Goal: Task Accomplishment & Management: Manage account settings

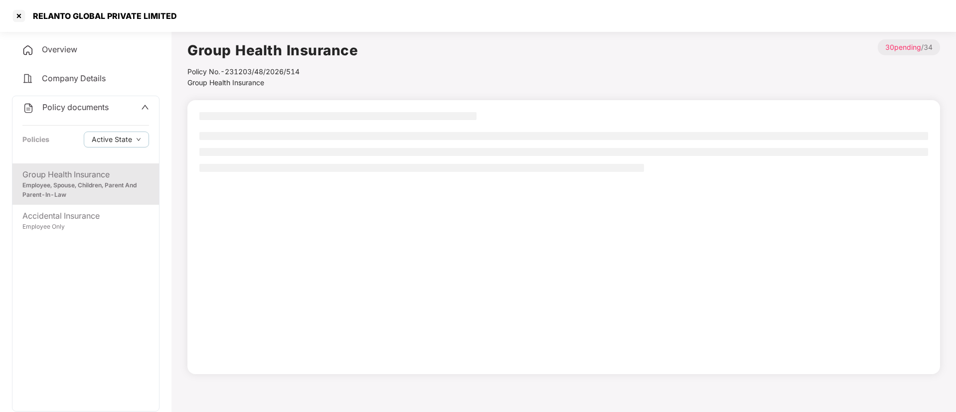
scroll to position [27, 0]
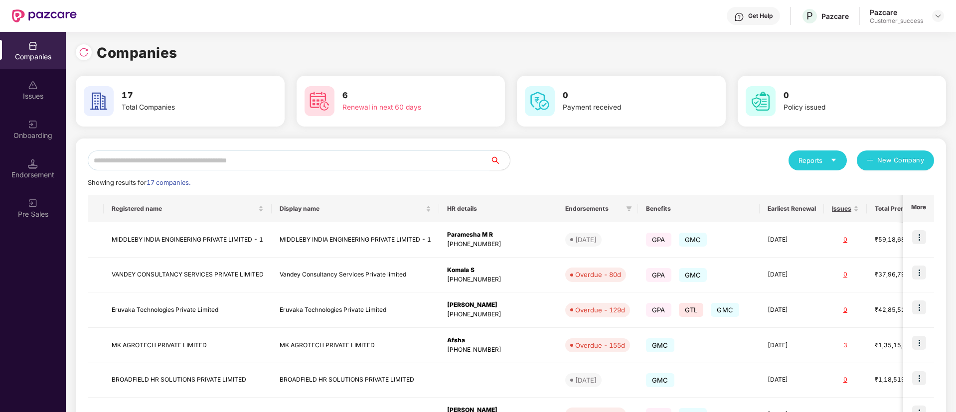
click at [311, 154] on input "text" at bounding box center [289, 161] width 402 height 20
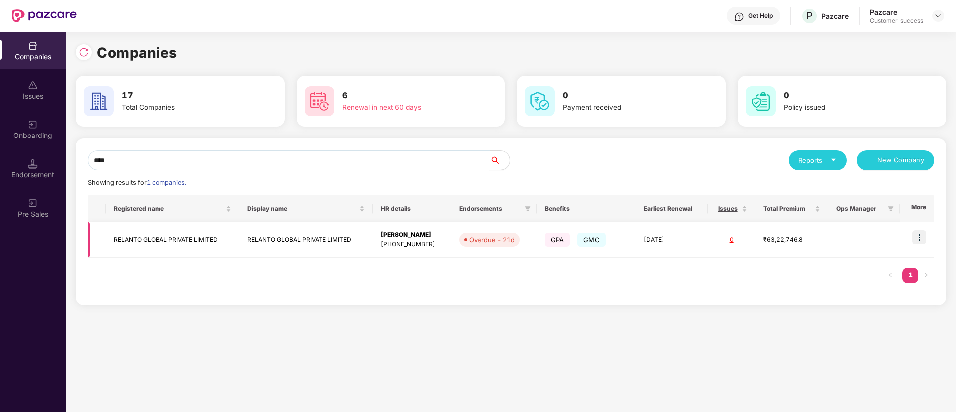
type input "****"
click at [921, 236] on img at bounding box center [919, 237] width 14 height 14
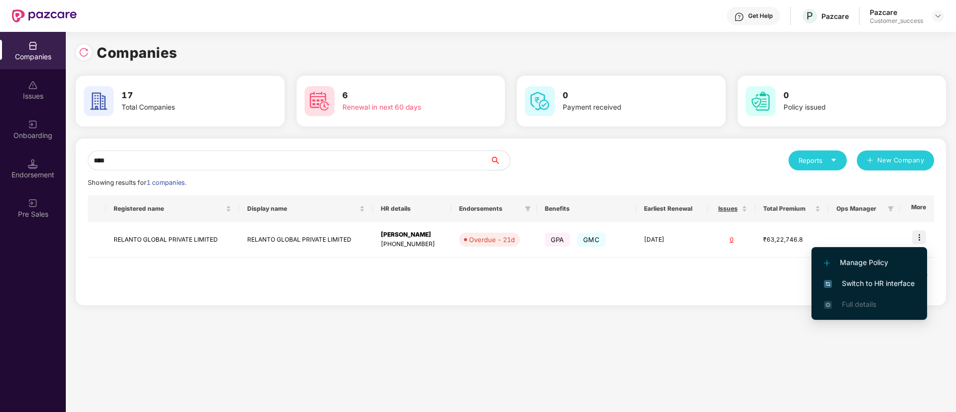
click at [877, 290] on li "Switch to HR interface" at bounding box center [869, 283] width 116 height 21
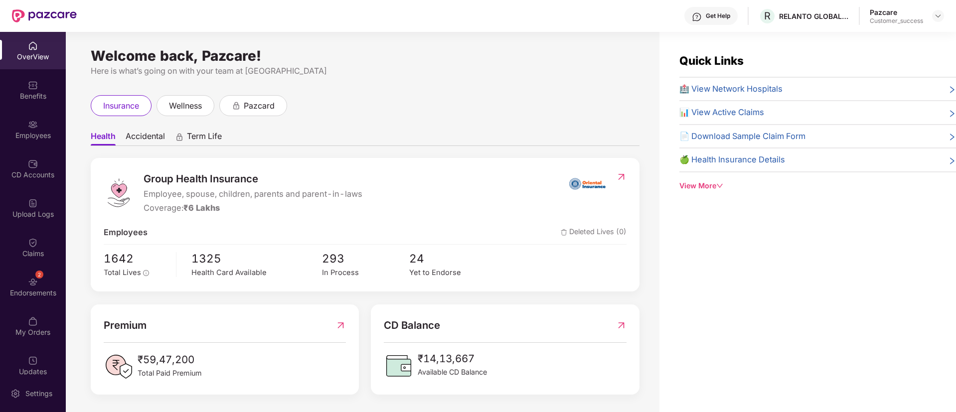
click at [22, 136] on div "Employees" at bounding box center [33, 136] width 66 height 10
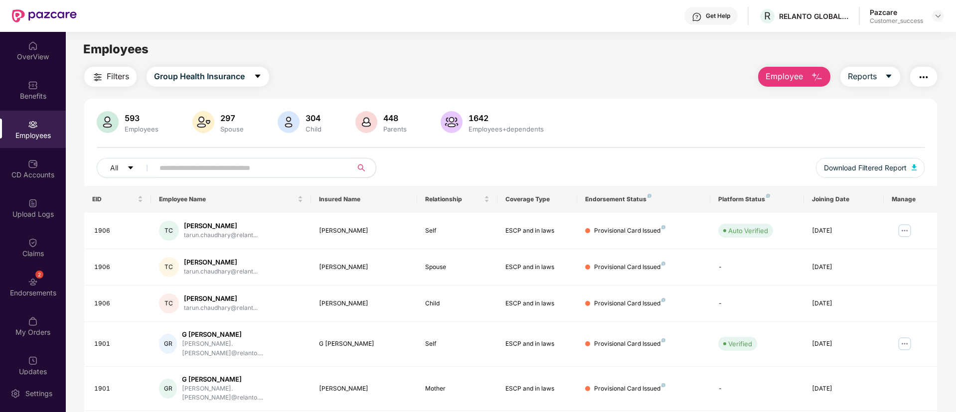
click at [920, 80] on img "button" at bounding box center [923, 77] width 12 height 12
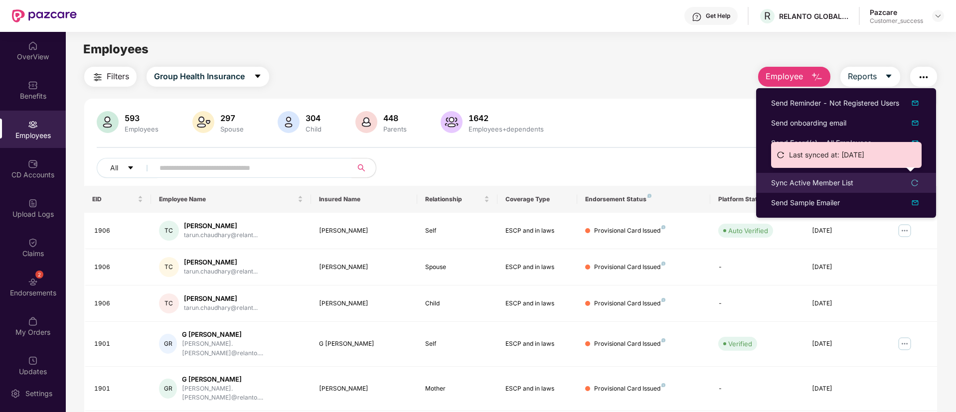
click at [914, 182] on icon "reload" at bounding box center [914, 182] width 7 height 7
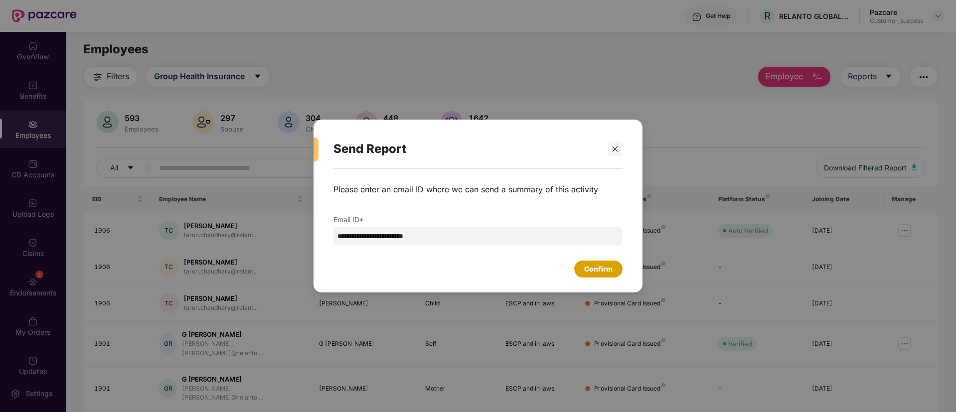
click at [608, 268] on div "Confirm" at bounding box center [598, 269] width 28 height 11
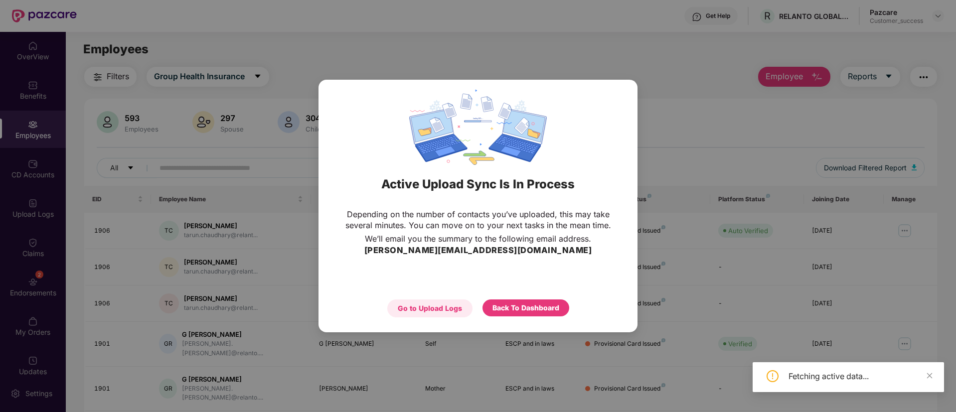
click at [428, 308] on div "Go to Upload Logs" at bounding box center [430, 308] width 64 height 11
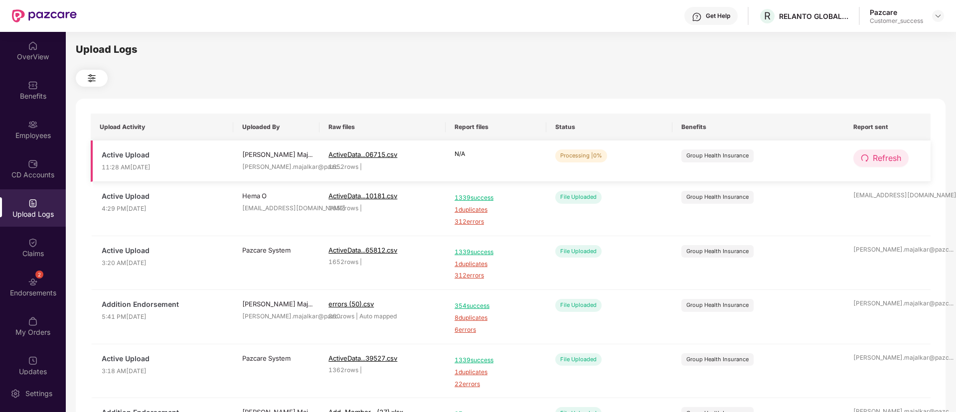
click at [894, 158] on span "Refresh" at bounding box center [887, 158] width 28 height 12
click at [897, 161] on span "Refresh" at bounding box center [887, 158] width 28 height 12
click at [877, 158] on span "Refresh" at bounding box center [887, 158] width 28 height 12
click at [885, 152] on span "Refresh" at bounding box center [887, 158] width 28 height 12
click at [883, 160] on span "Refresh" at bounding box center [887, 158] width 28 height 12
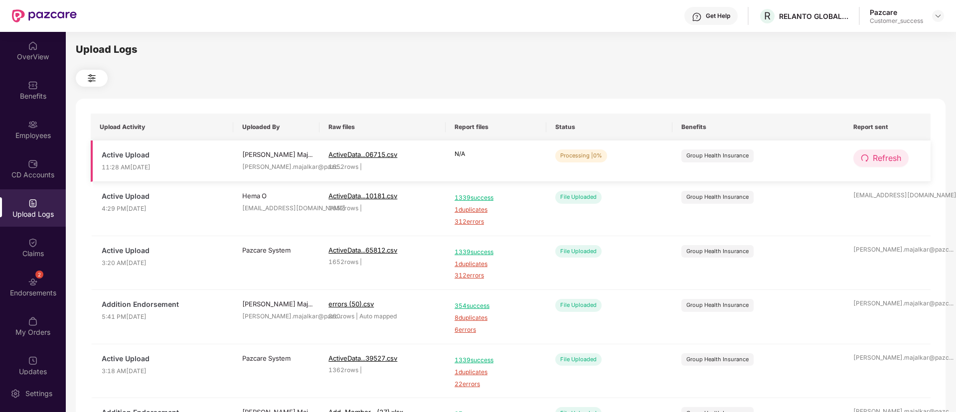
click at [878, 157] on span "Refresh" at bounding box center [887, 158] width 28 height 12
click at [893, 156] on span "Refresh" at bounding box center [887, 158] width 28 height 12
click at [888, 155] on span "Refresh" at bounding box center [887, 158] width 28 height 12
click at [886, 163] on span "Refresh" at bounding box center [887, 158] width 28 height 12
click at [884, 155] on span "Refresh" at bounding box center [887, 158] width 28 height 12
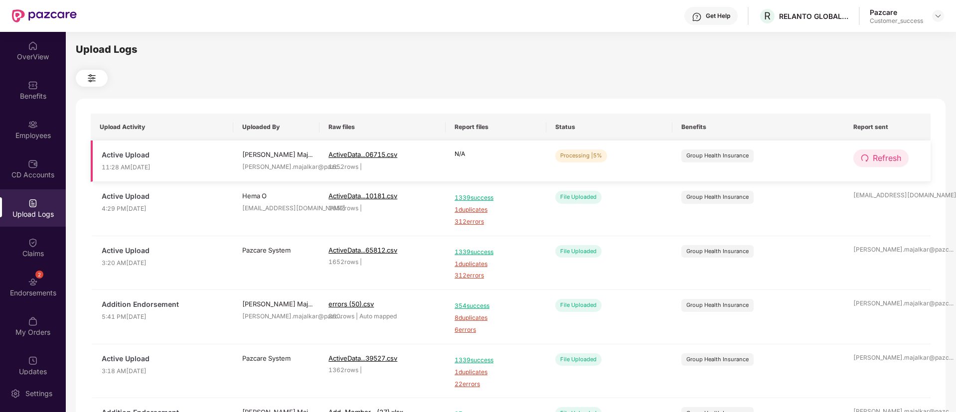
click at [879, 157] on span "Refresh" at bounding box center [887, 158] width 28 height 12
click at [886, 166] on button "Refresh" at bounding box center [880, 158] width 55 height 17
click at [884, 166] on button "Refresh" at bounding box center [880, 158] width 55 height 17
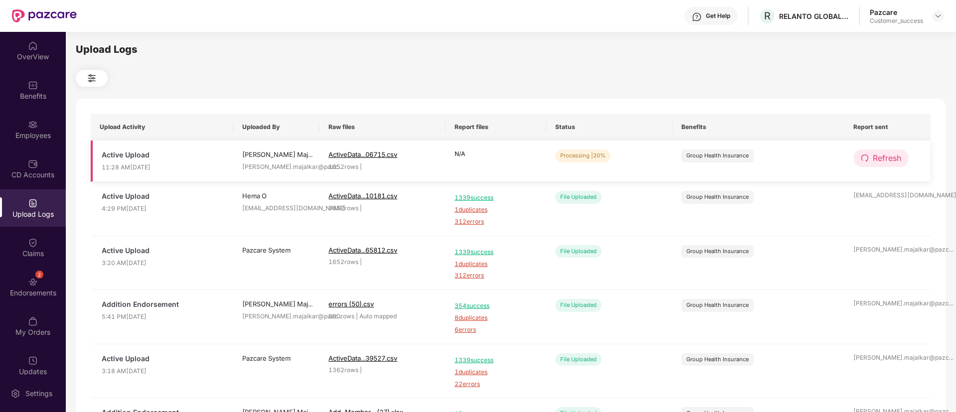
click at [894, 151] on button "Refresh" at bounding box center [880, 158] width 55 height 17
click at [873, 155] on span "Refresh" at bounding box center [887, 158] width 28 height 12
click at [892, 157] on span "Refresh" at bounding box center [887, 158] width 28 height 12
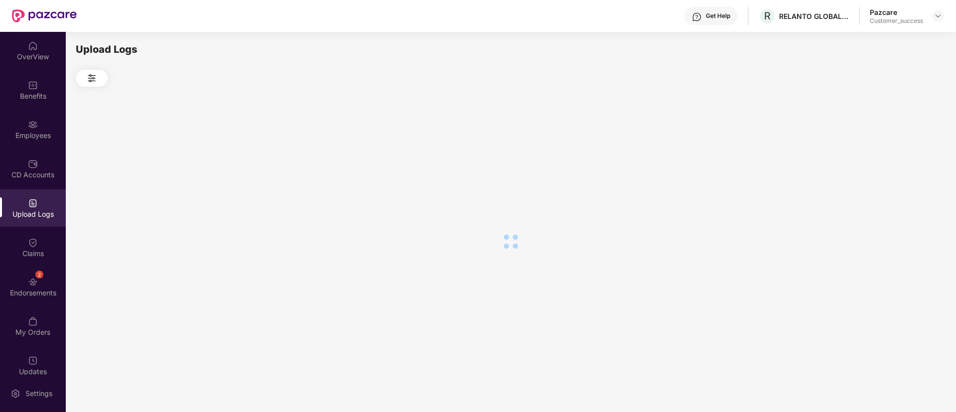
click at [892, 157] on div at bounding box center [511, 241] width 870 height 309
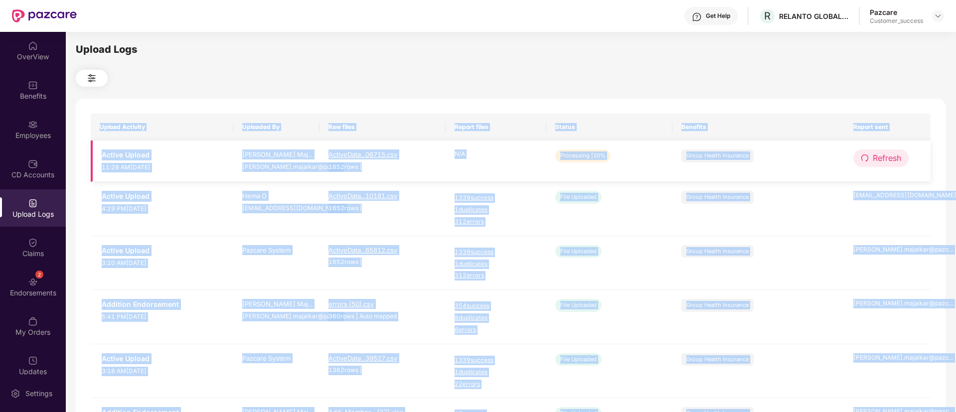
click at [884, 157] on span "Refresh" at bounding box center [887, 158] width 28 height 12
click at [918, 171] on td "Refresh" at bounding box center [887, 161] width 86 height 41
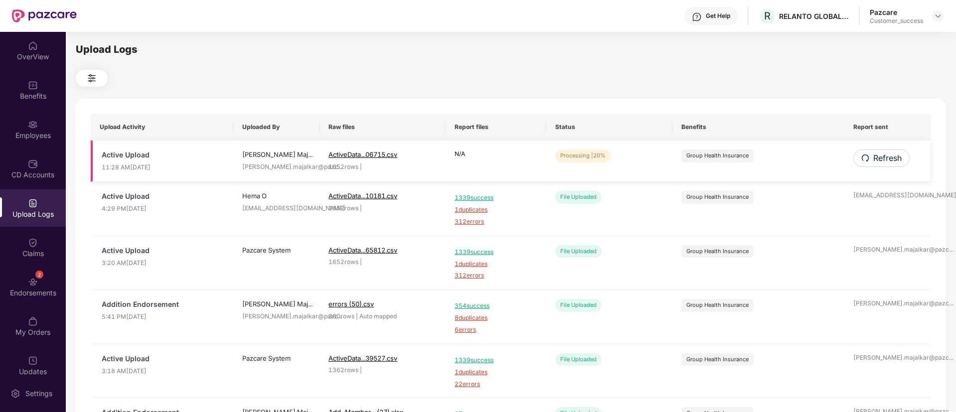
click at [894, 167] on td "Refresh" at bounding box center [887, 161] width 86 height 41
click at [887, 161] on span "Refresh" at bounding box center [887, 158] width 28 height 12
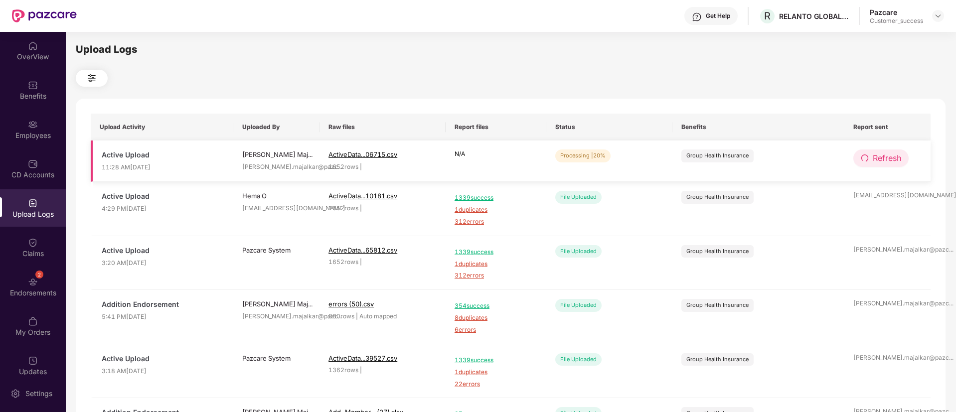
click at [898, 161] on span "Refresh" at bounding box center [887, 158] width 28 height 12
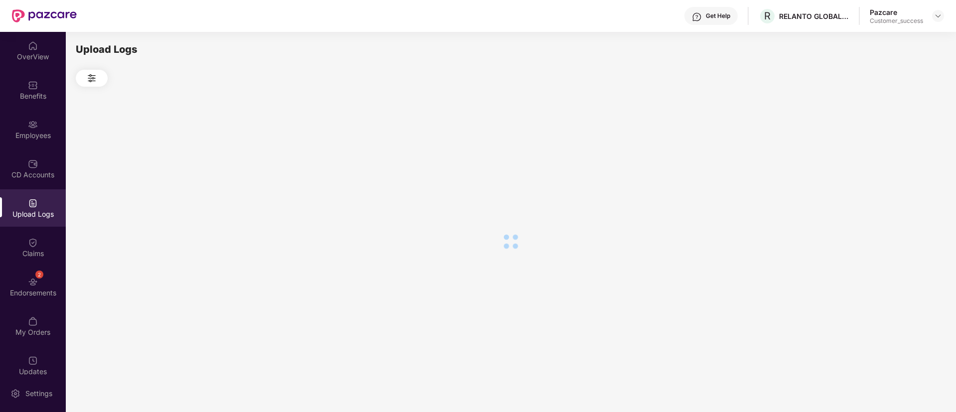
click at [898, 161] on div at bounding box center [511, 241] width 870 height 309
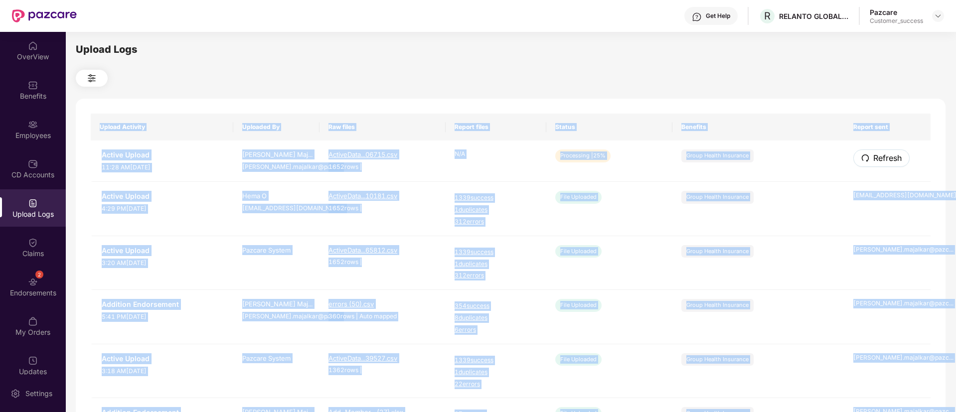
click at [898, 161] on span "Refresh" at bounding box center [887, 158] width 28 height 12
click at [931, 170] on div "Upload Activity Uploaded By Raw files Report files Status Benefits Report sent …" at bounding box center [511, 404] width 870 height 611
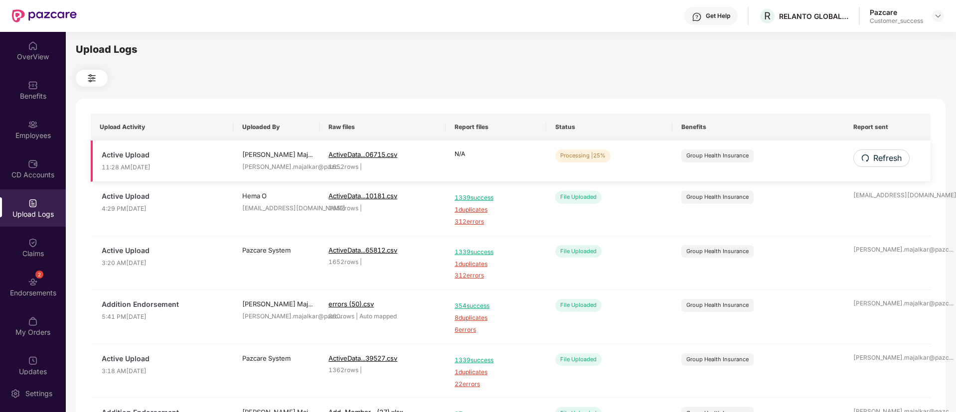
click at [884, 167] on td "Refresh" at bounding box center [887, 161] width 86 height 41
click at [881, 159] on span "Refresh" at bounding box center [887, 158] width 28 height 12
click at [881, 161] on span "Refresh" at bounding box center [887, 158] width 28 height 12
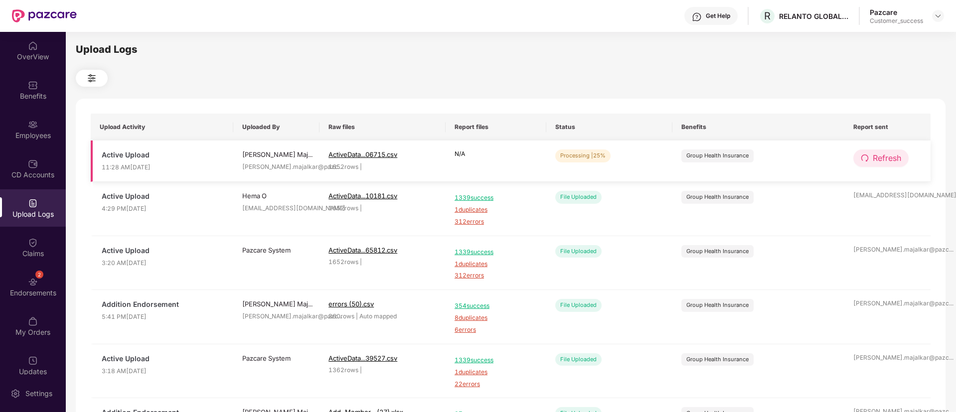
click at [883, 162] on span "Refresh" at bounding box center [887, 158] width 28 height 12
click at [891, 155] on span "Refresh" at bounding box center [887, 158] width 28 height 12
click at [879, 151] on button "Refresh" at bounding box center [880, 158] width 55 height 17
click at [879, 155] on span "Refresh" at bounding box center [887, 158] width 28 height 12
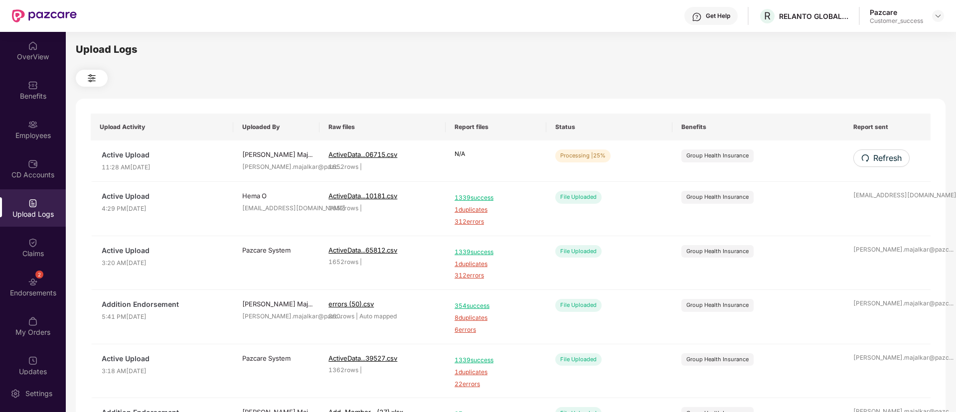
click at [879, 155] on span "Refresh" at bounding box center [887, 158] width 28 height 12
click at [880, 158] on span "Refresh" at bounding box center [887, 158] width 28 height 12
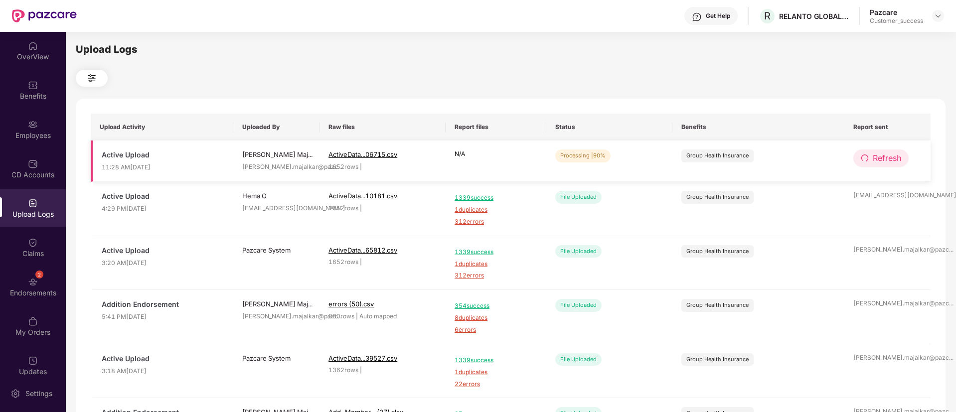
click at [869, 161] on button "Refresh" at bounding box center [880, 158] width 55 height 17
click at [882, 160] on span "Refresh" at bounding box center [887, 158] width 28 height 12
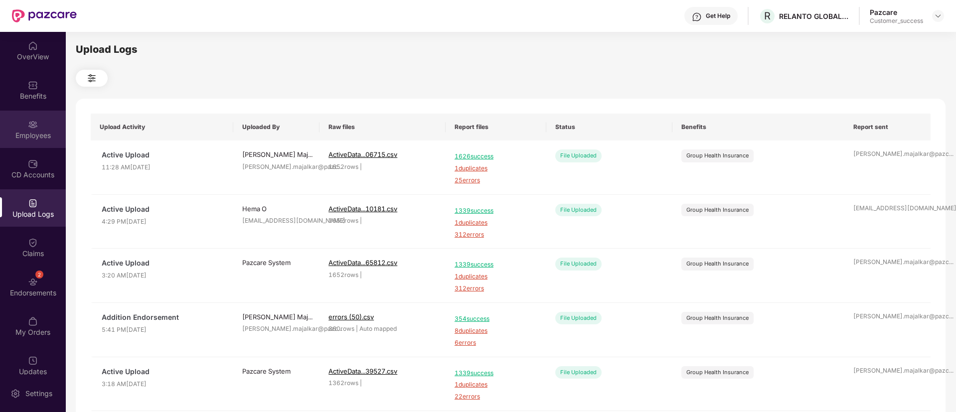
click at [38, 140] on div "Employees" at bounding box center [33, 136] width 66 height 10
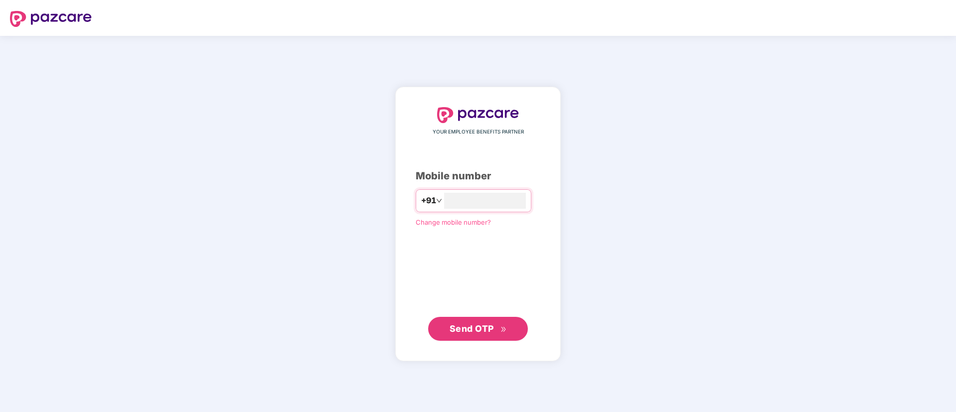
type input "**********"
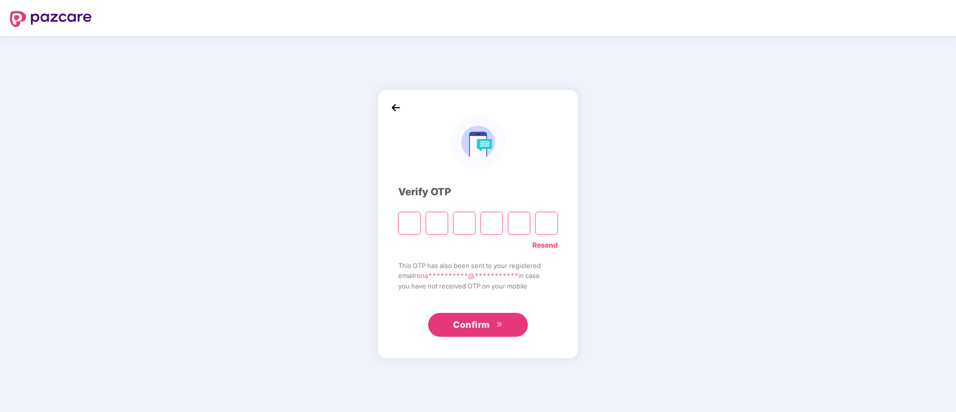
type input "*"
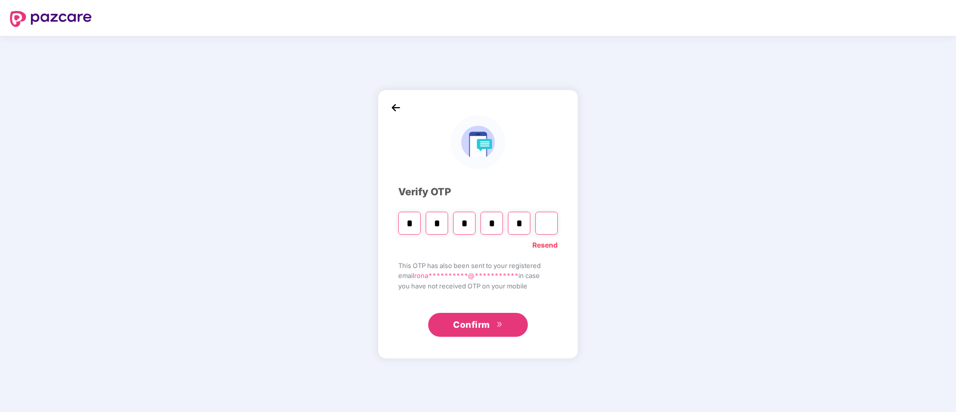
type input "*"
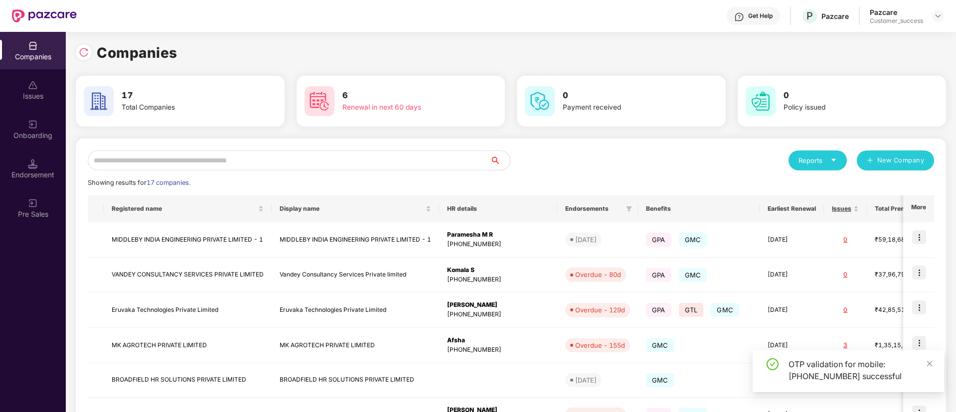
click at [245, 156] on input "text" at bounding box center [289, 161] width 402 height 20
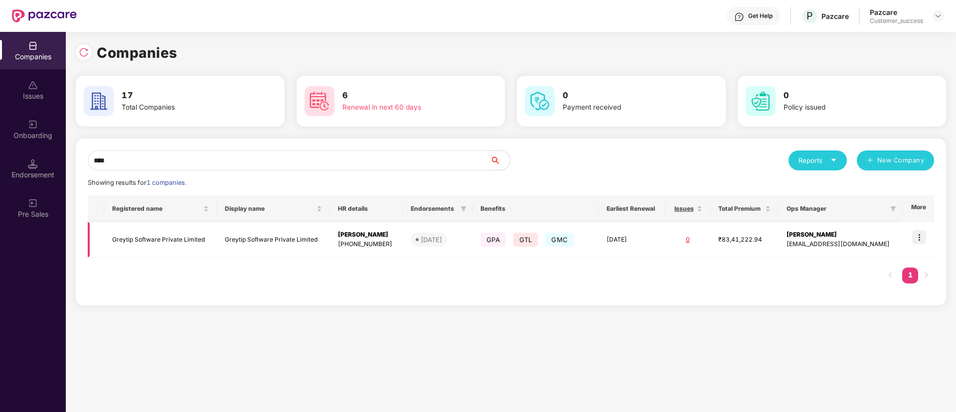
type input "****"
click at [918, 240] on img at bounding box center [919, 237] width 14 height 14
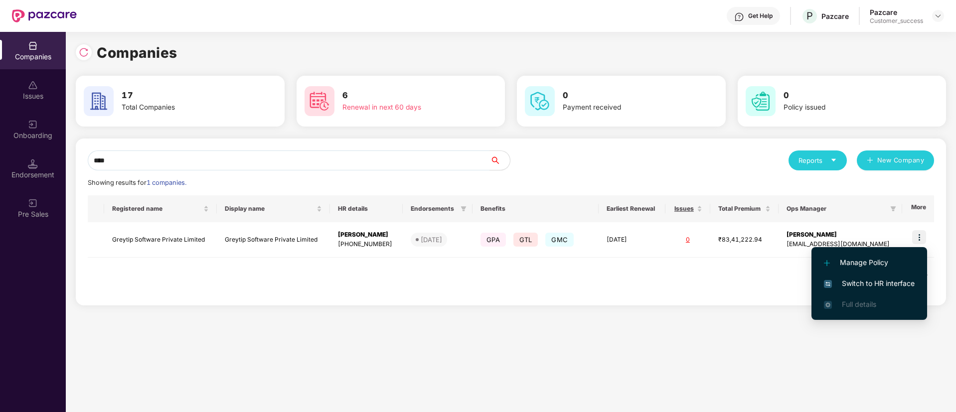
click at [884, 282] on span "Switch to HR interface" at bounding box center [869, 283] width 91 height 11
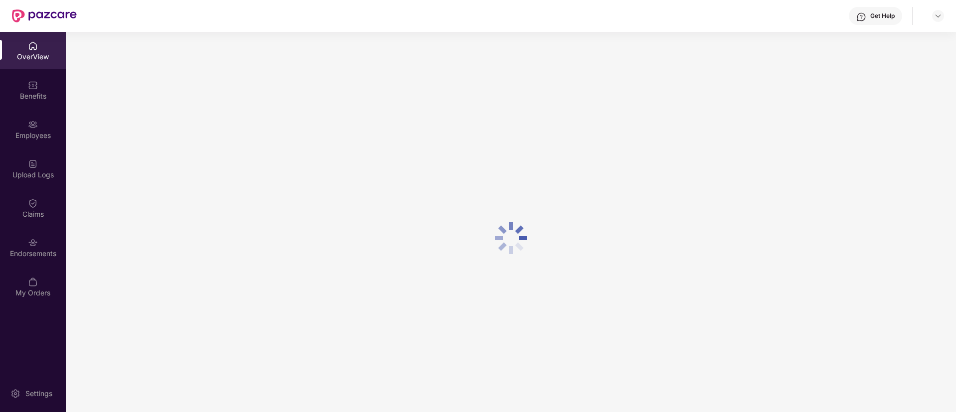
click at [35, 130] on div "Employees" at bounding box center [33, 129] width 66 height 37
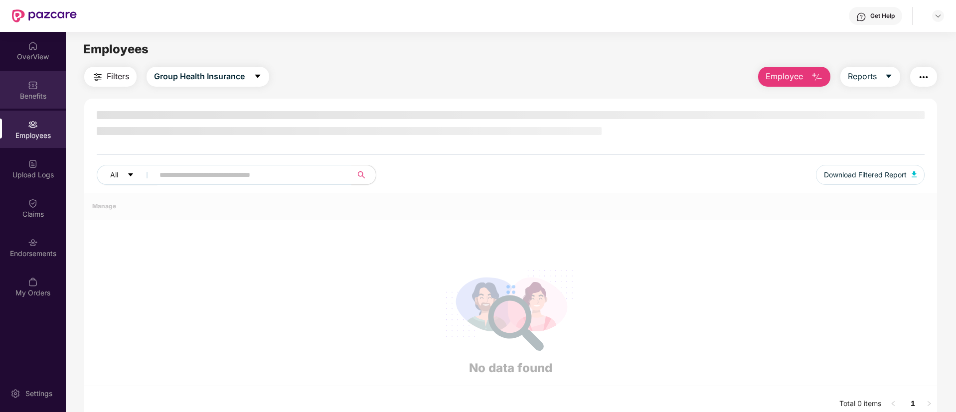
click at [32, 96] on div "Benefits" at bounding box center [33, 96] width 66 height 10
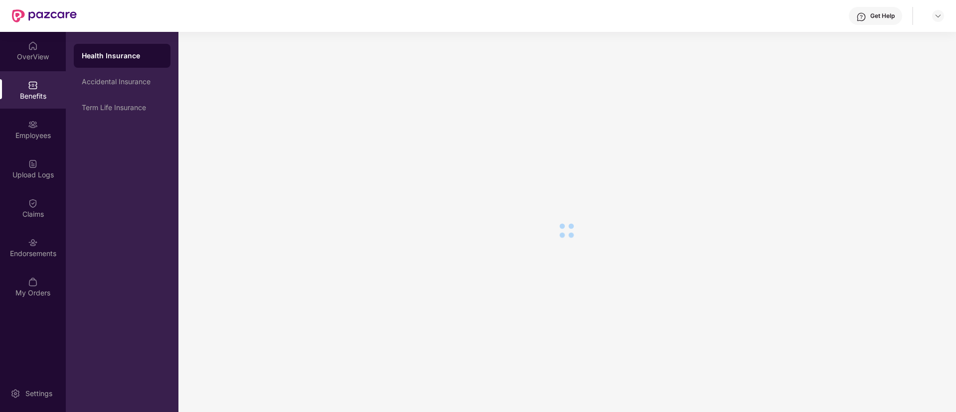
click at [100, 90] on div "Accidental Insurance" at bounding box center [122, 82] width 97 height 24
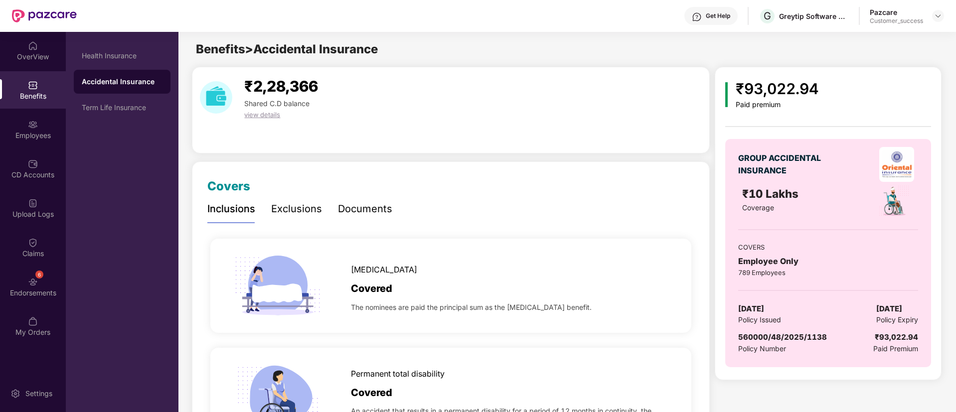
click at [373, 205] on div "Documents" at bounding box center [365, 208] width 54 height 15
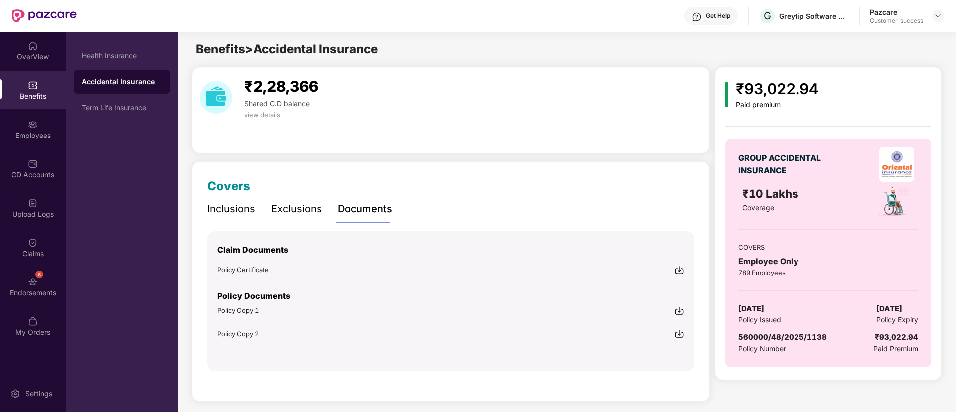
click at [677, 313] on img at bounding box center [679, 311] width 10 height 10
click at [679, 334] on img at bounding box center [679, 334] width 10 height 10
click at [104, 110] on div "Term Life Insurance" at bounding box center [122, 108] width 81 height 8
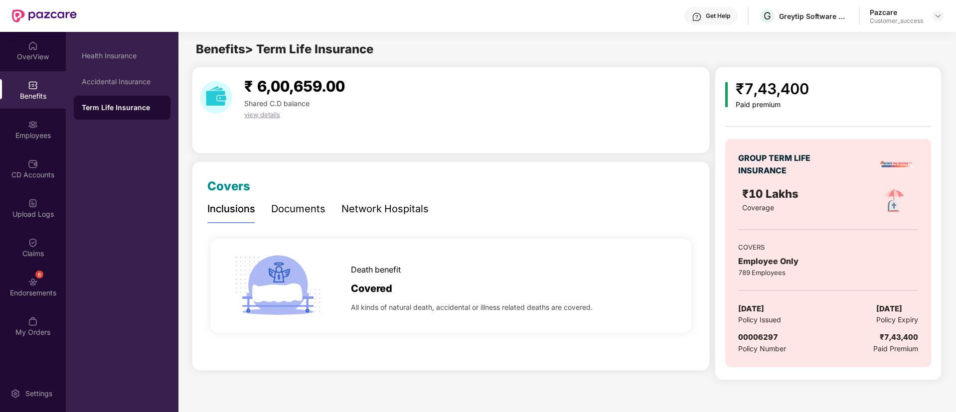
click at [401, 218] on div "Network Hospitals" at bounding box center [384, 208] width 87 height 27
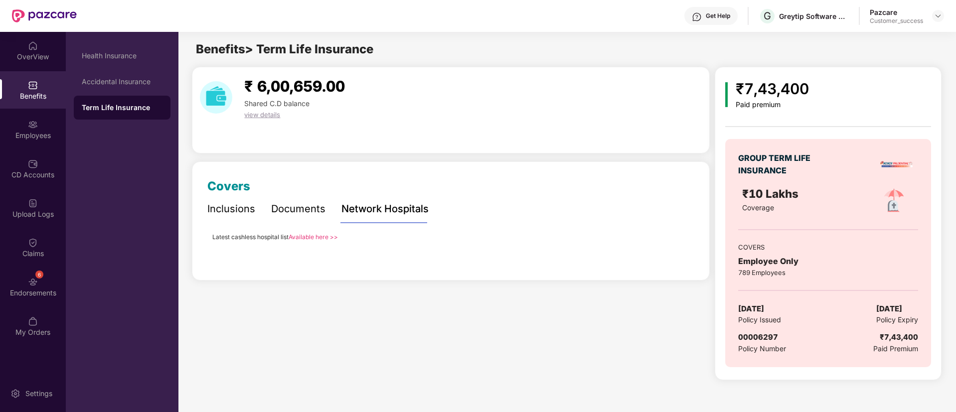
click at [292, 209] on div "Documents" at bounding box center [298, 208] width 54 height 15
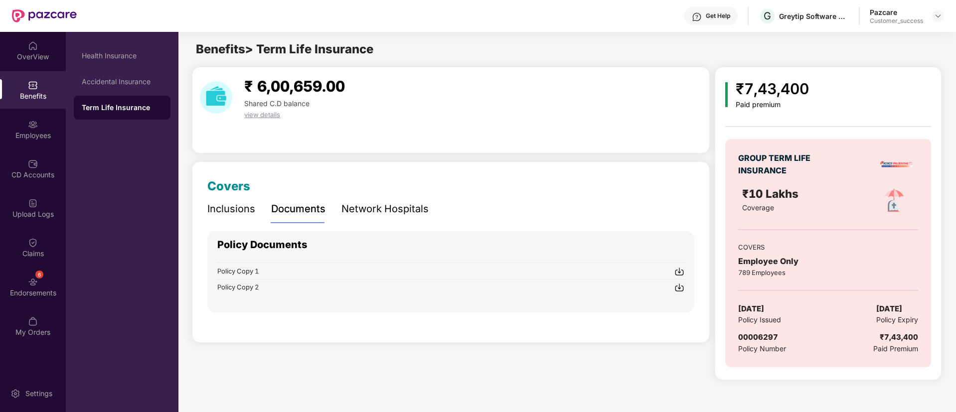
click at [680, 274] on img at bounding box center [679, 272] width 10 height 10
click at [680, 286] on img at bounding box center [679, 288] width 10 height 10
click at [38, 137] on div "Employees" at bounding box center [33, 136] width 66 height 10
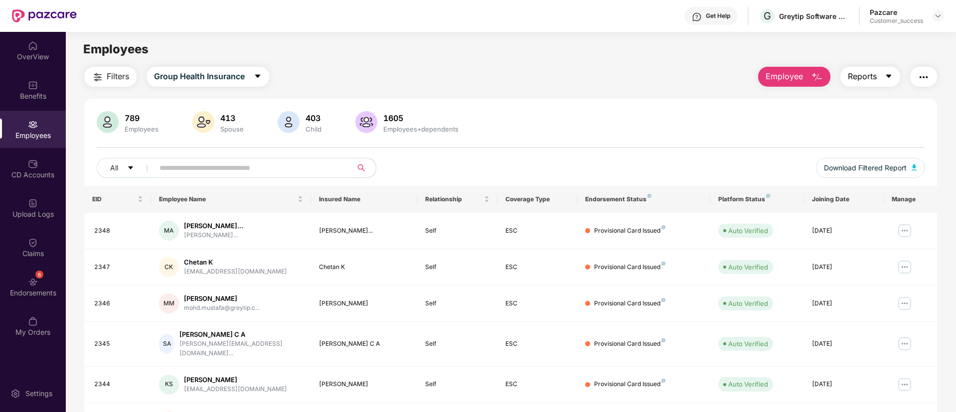
click at [881, 77] on button "Reports" at bounding box center [870, 77] width 60 height 20
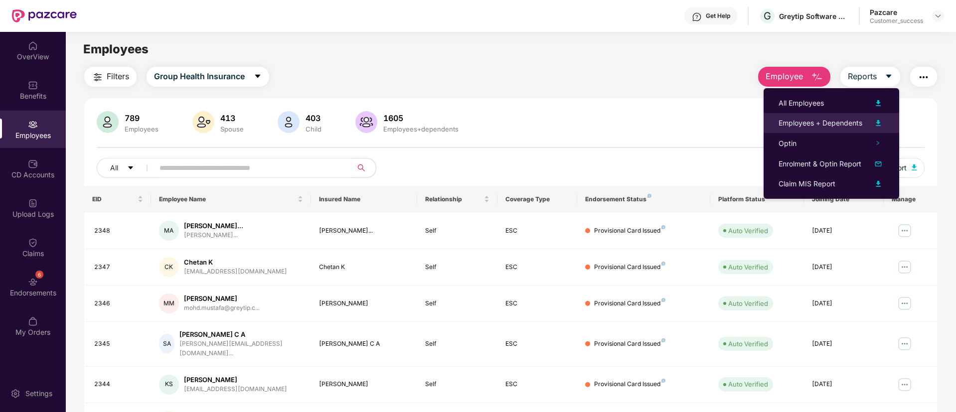
click at [886, 119] on li "Employees + Dependents" at bounding box center [831, 123] width 136 height 20
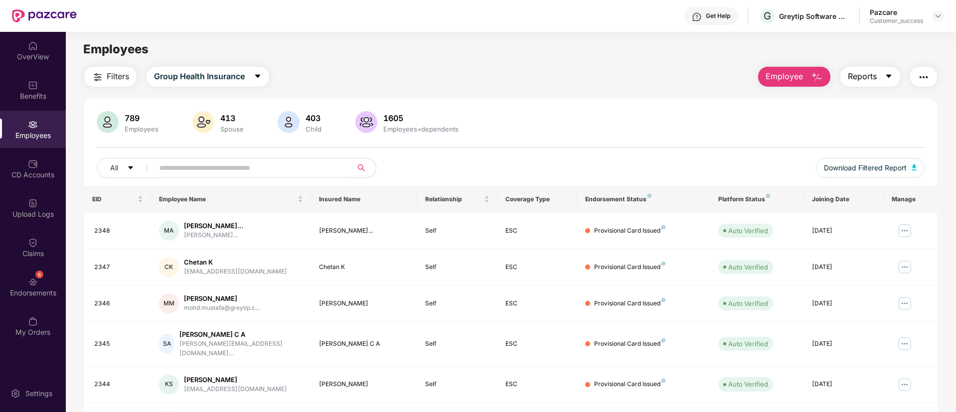
click at [892, 72] on button "Reports" at bounding box center [870, 77] width 60 height 20
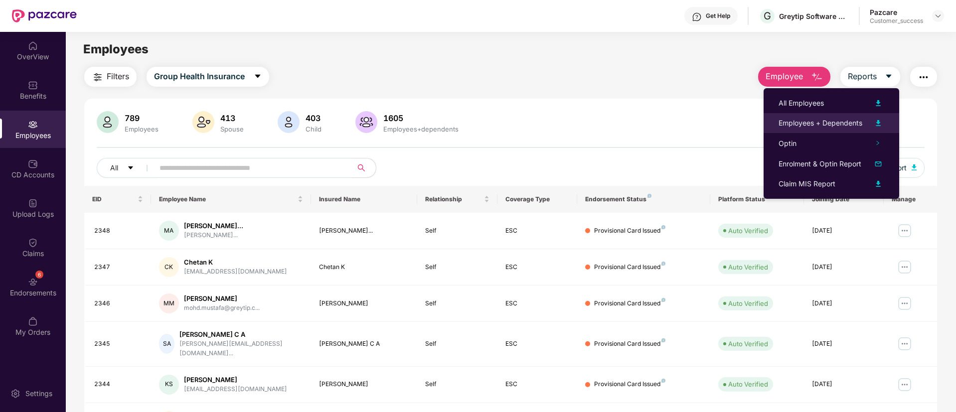
click at [879, 120] on img at bounding box center [878, 123] width 12 height 12
